Goal: Navigation & Orientation: Understand site structure

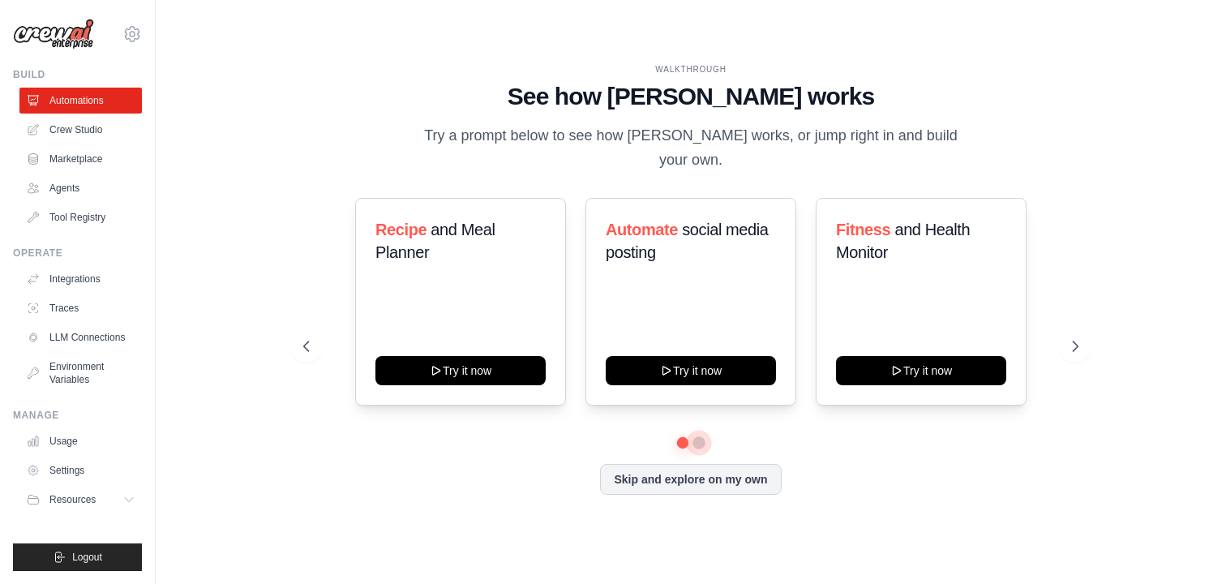
click at [701, 444] on button at bounding box center [698, 442] width 13 height 13
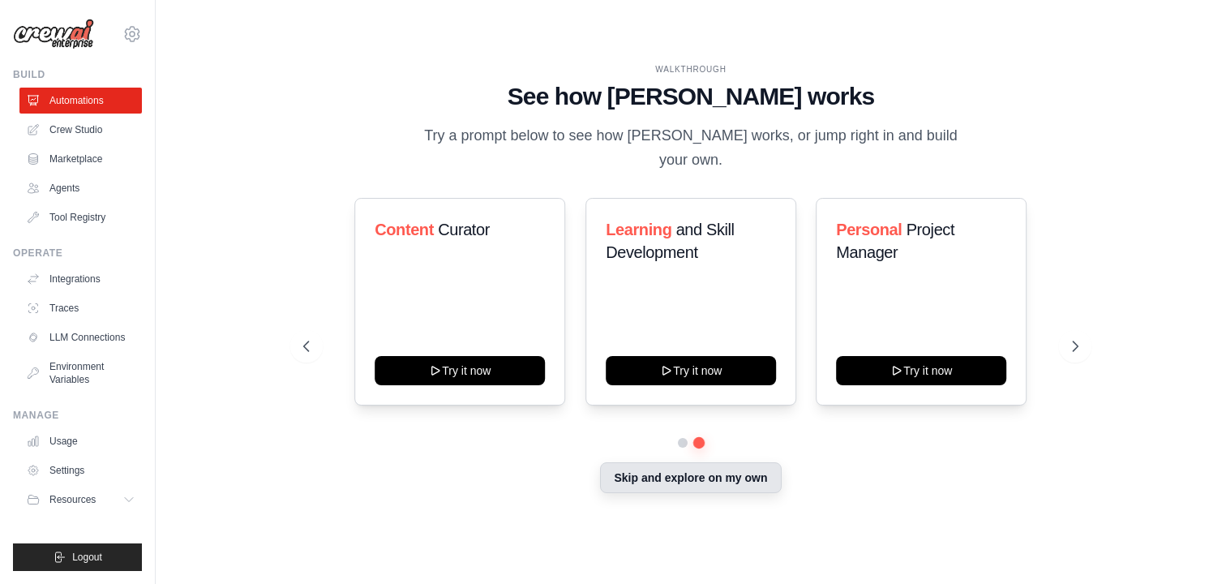
click at [679, 491] on button "Skip and explore on my own" at bounding box center [690, 477] width 181 height 31
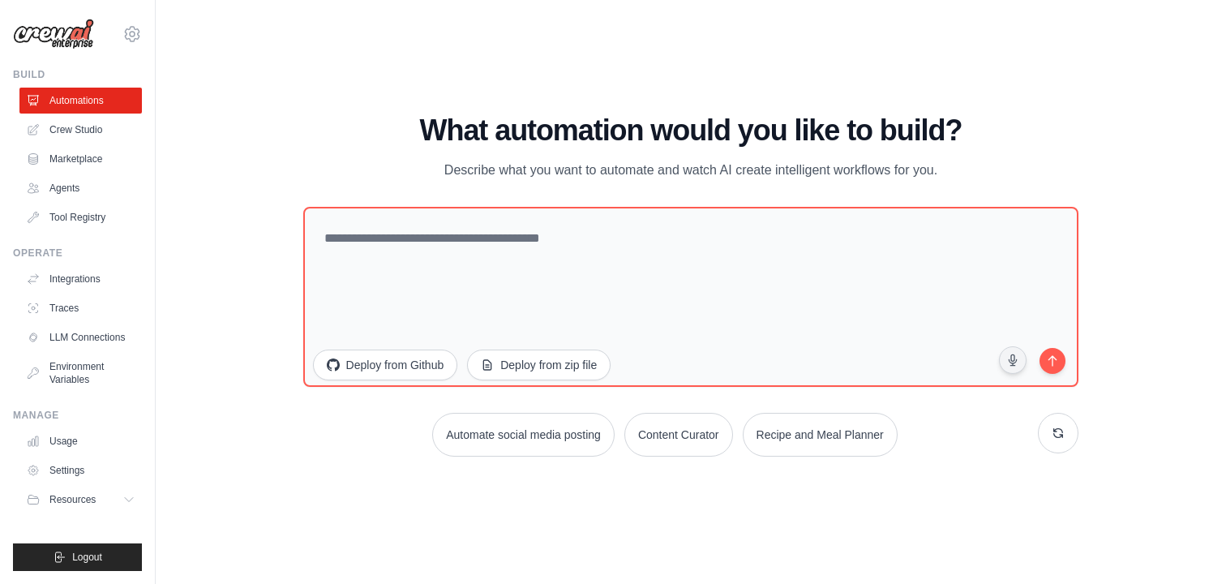
click at [674, 483] on div "WALKTHROUGH See how CrewAI works Try a prompt below to see how CrewAI works, or…" at bounding box center [691, 291] width 1018 height 551
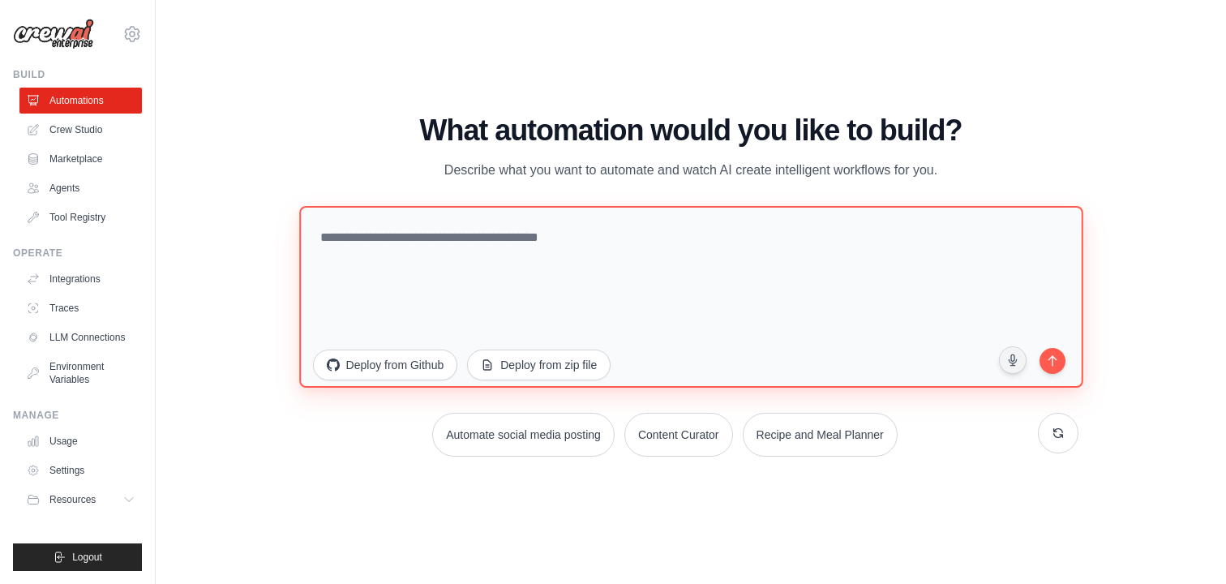
click at [365, 239] on textarea at bounding box center [690, 297] width 783 height 182
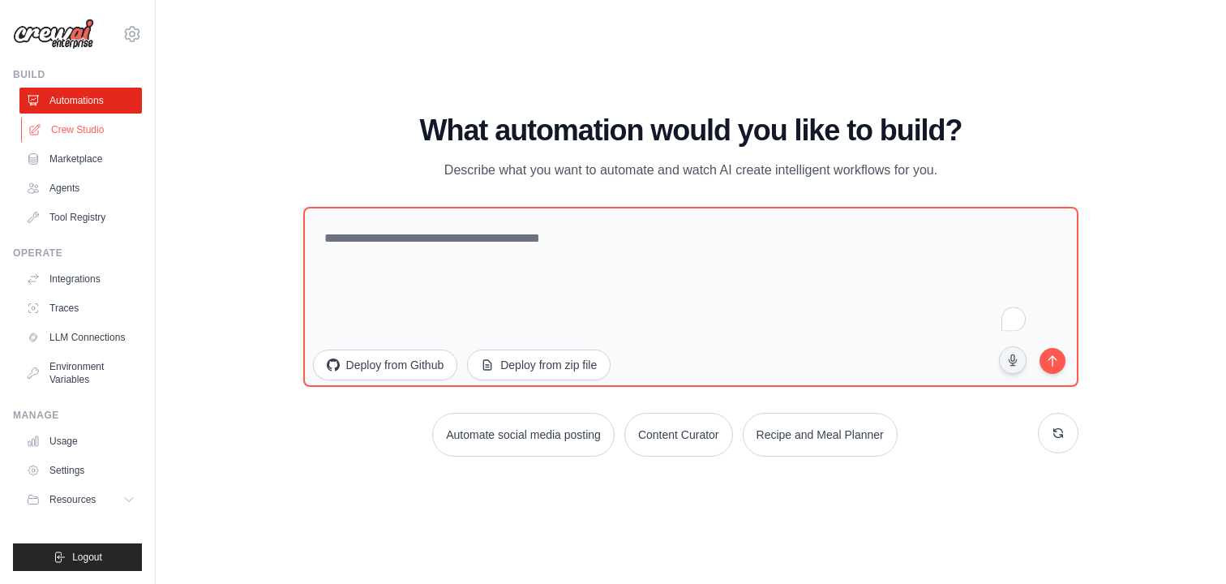
click at [106, 122] on link "Crew Studio" at bounding box center [82, 130] width 122 height 26
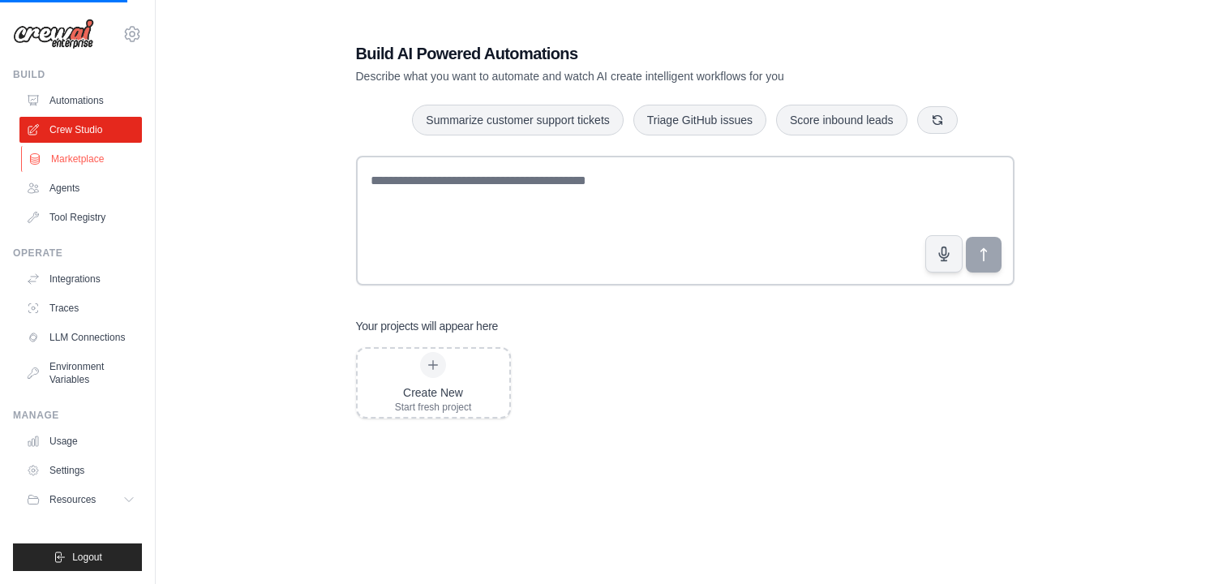
click at [101, 156] on link "Marketplace" at bounding box center [82, 159] width 122 height 26
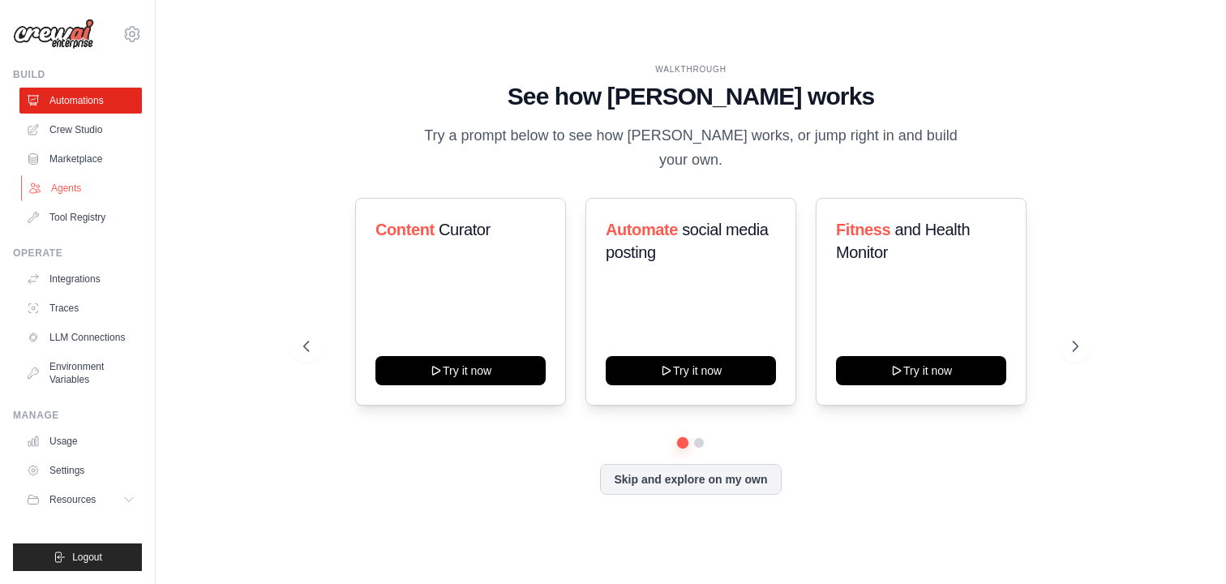
click at [83, 186] on link "Agents" at bounding box center [82, 188] width 122 height 26
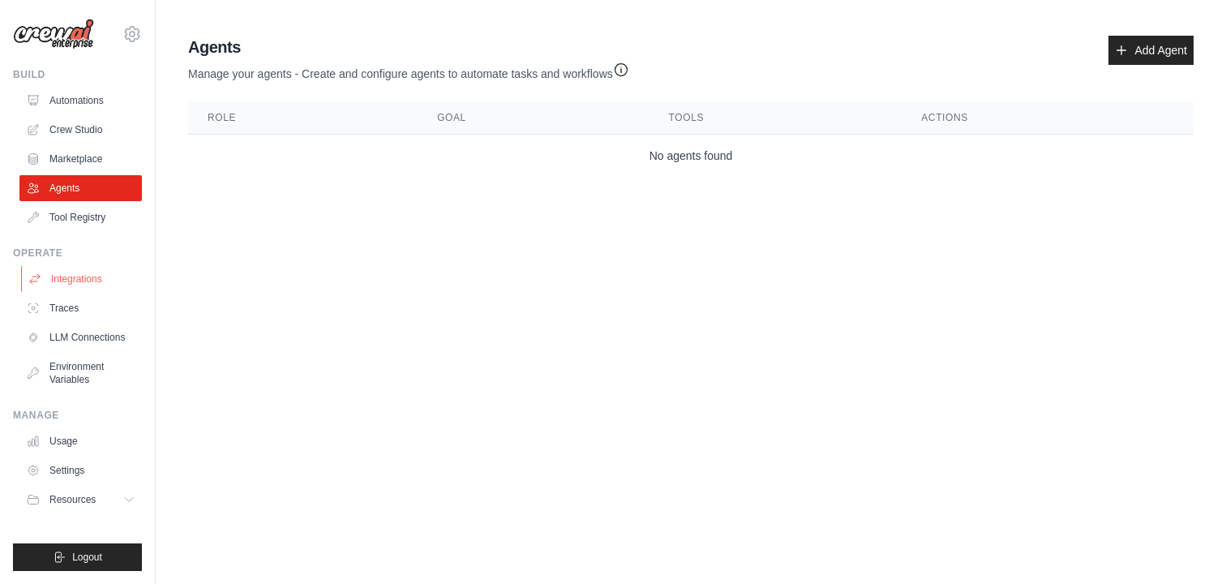
click at [102, 287] on link "Integrations" at bounding box center [82, 279] width 122 height 26
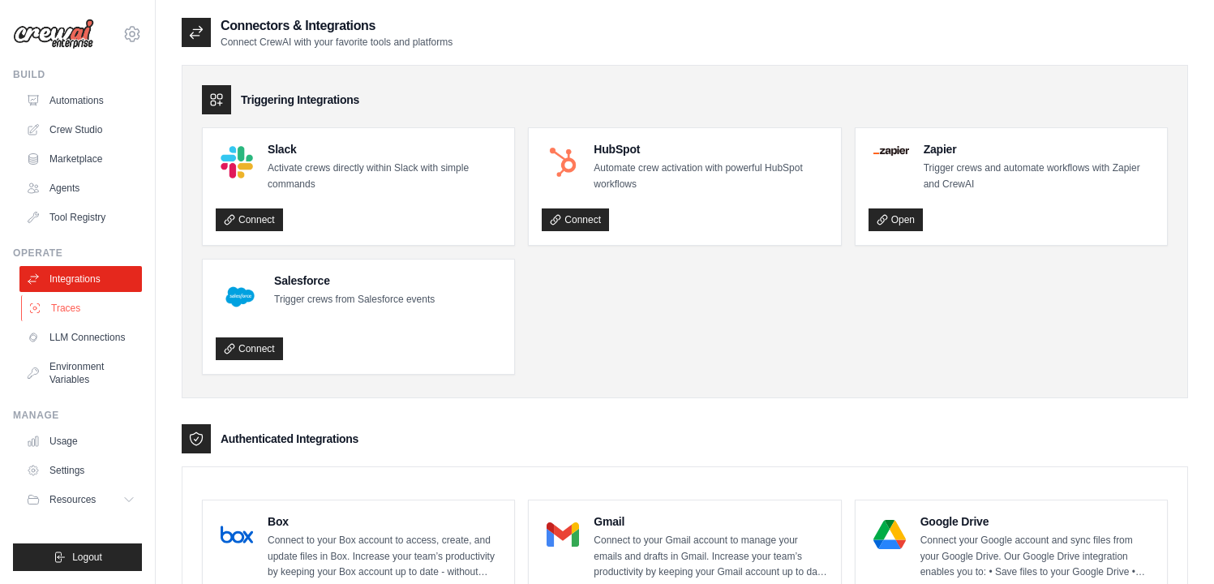
click at [99, 302] on link "Traces" at bounding box center [82, 308] width 122 height 26
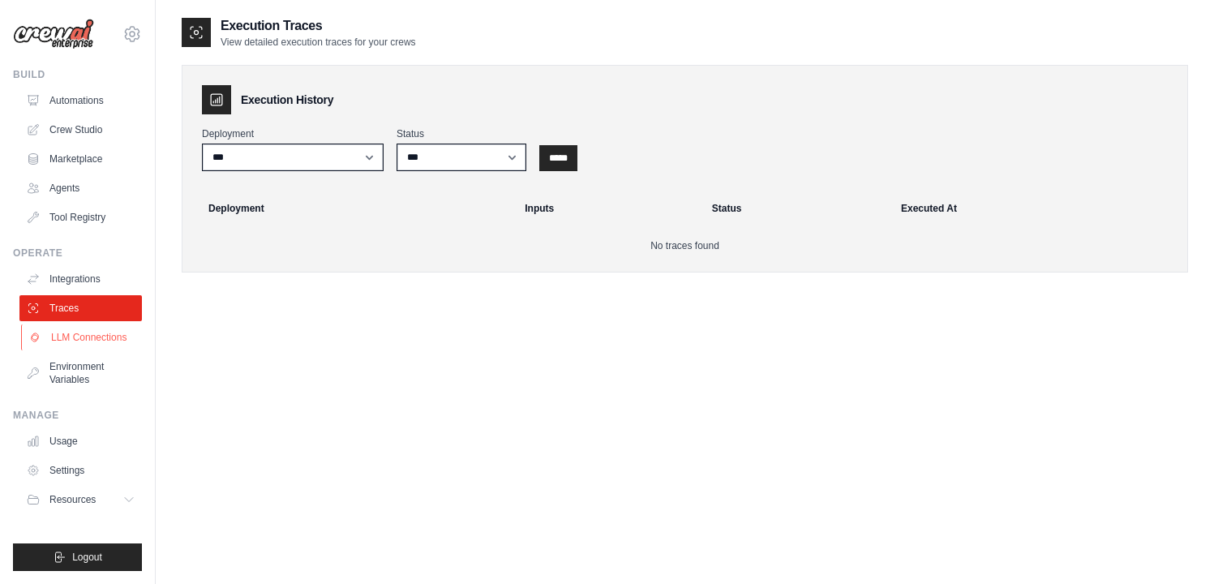
click at [101, 326] on link "LLM Connections" at bounding box center [82, 337] width 122 height 26
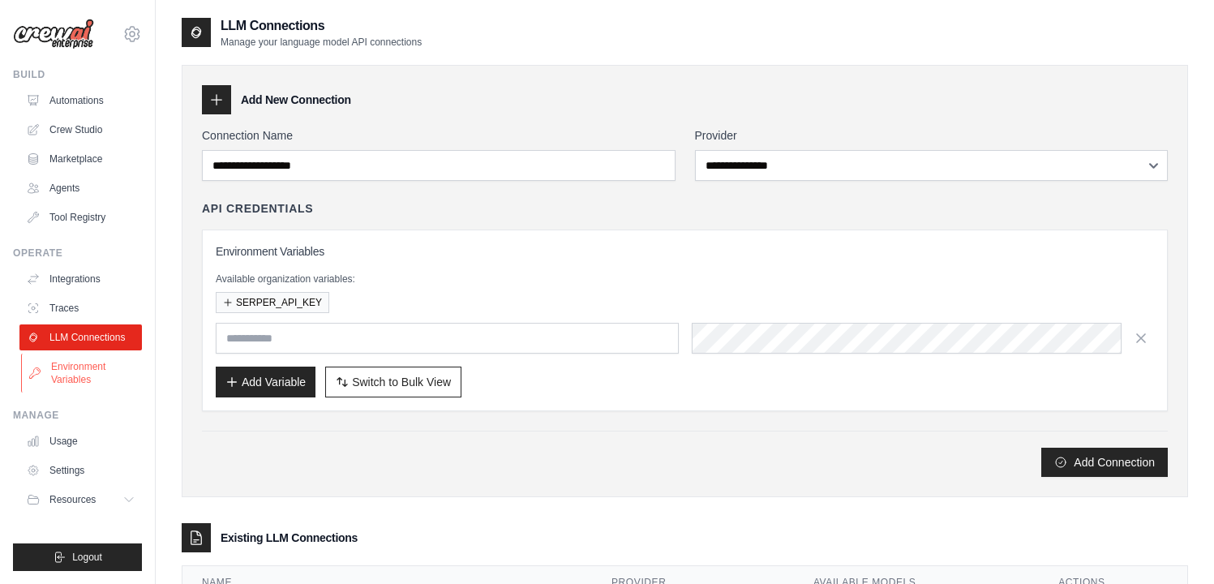
click at [101, 369] on link "Environment Variables" at bounding box center [82, 373] width 122 height 39
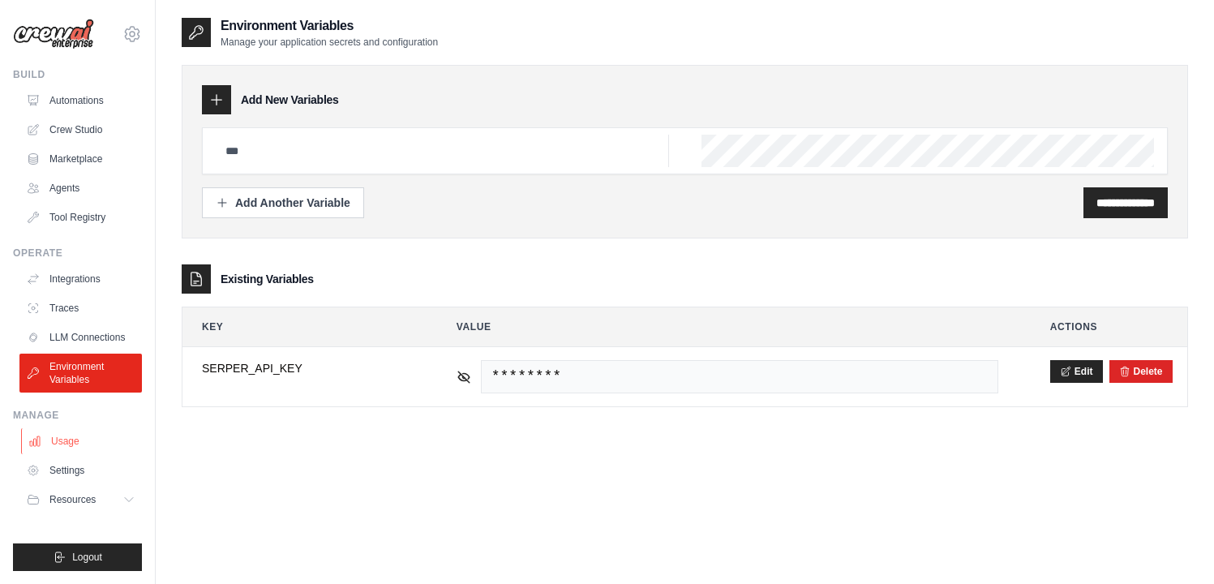
click at [91, 436] on link "Usage" at bounding box center [82, 441] width 122 height 26
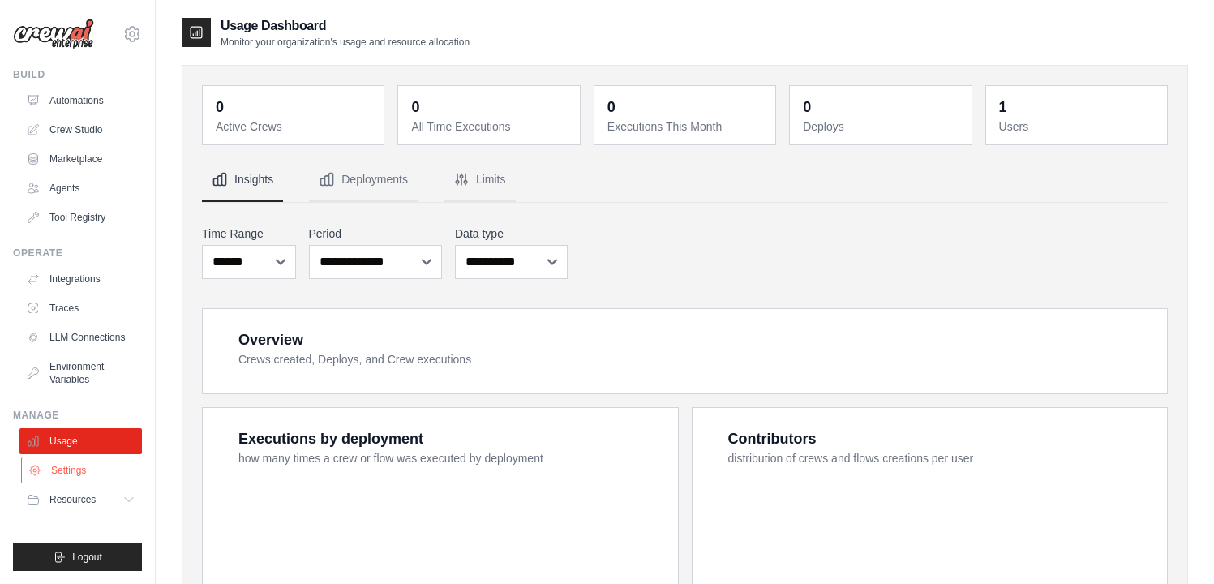
click at [88, 463] on link "Settings" at bounding box center [82, 470] width 122 height 26
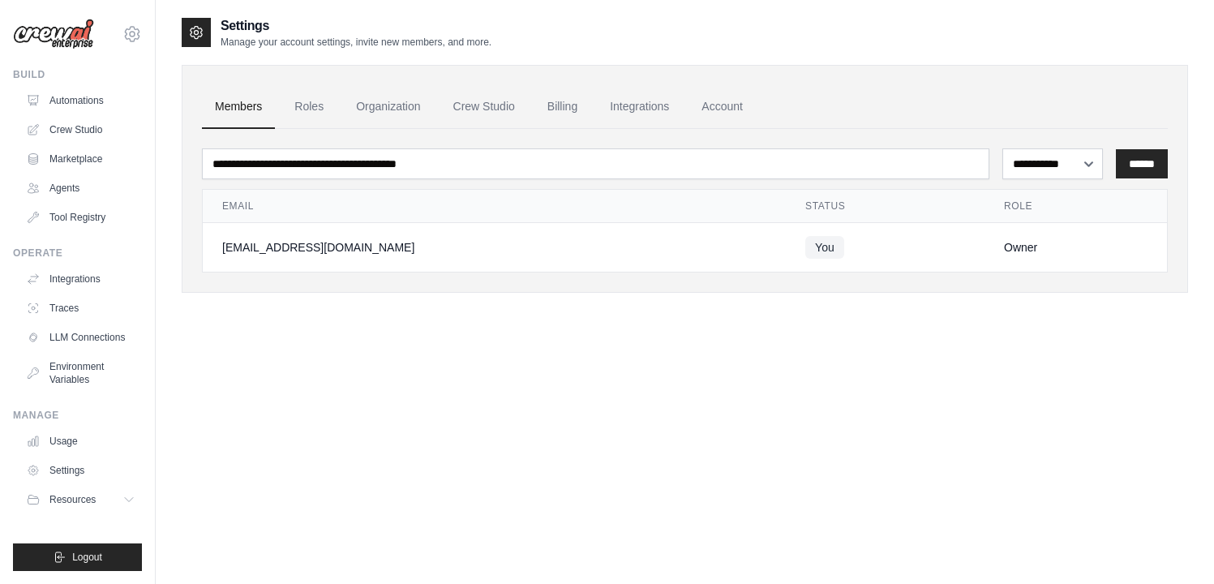
click at [93, 497] on span "Resources" at bounding box center [72, 499] width 46 height 13
click at [69, 95] on link "Automations" at bounding box center [82, 101] width 122 height 26
